Goal: Ask a question

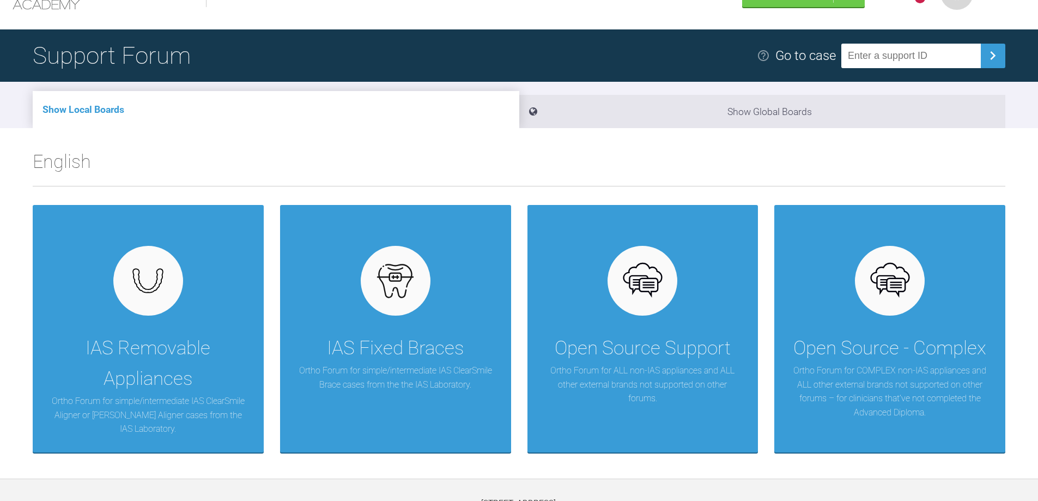
scroll to position [109, 0]
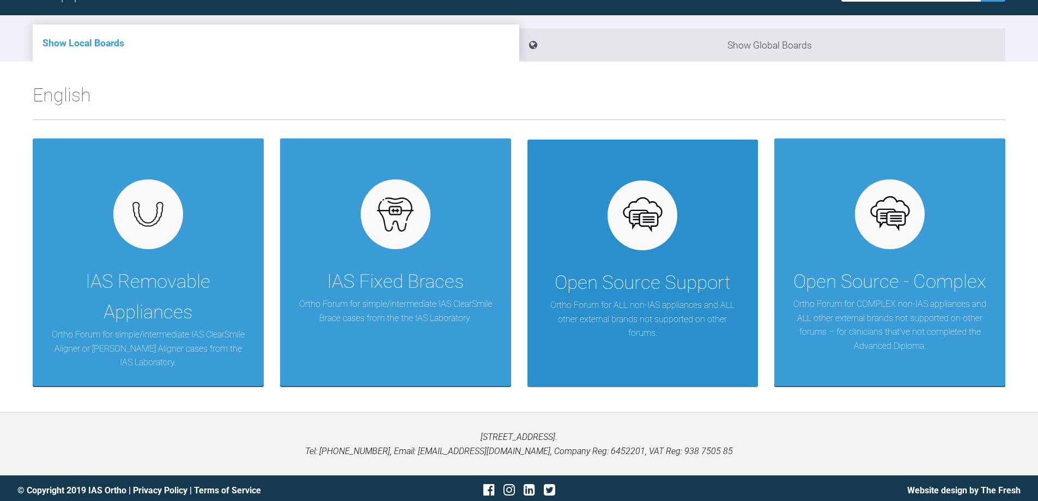
click at [635, 231] on img at bounding box center [642, 215] width 42 height 42
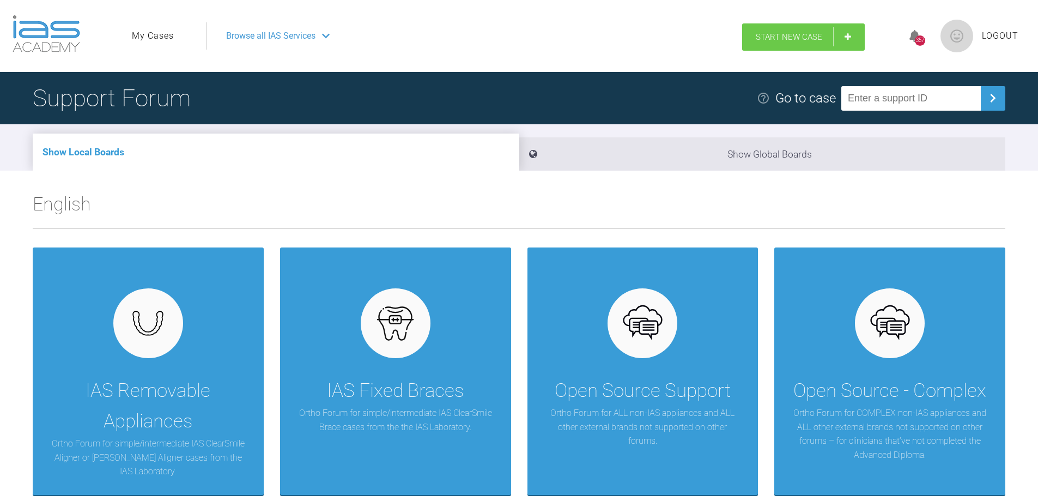
click at [772, 35] on span "Start New Case" at bounding box center [788, 37] width 66 height 10
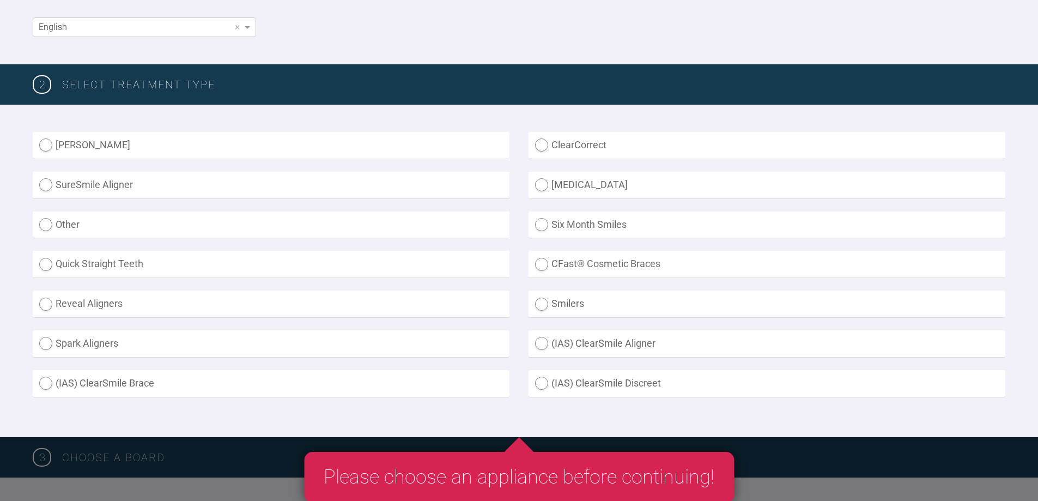
scroll to position [218, 0]
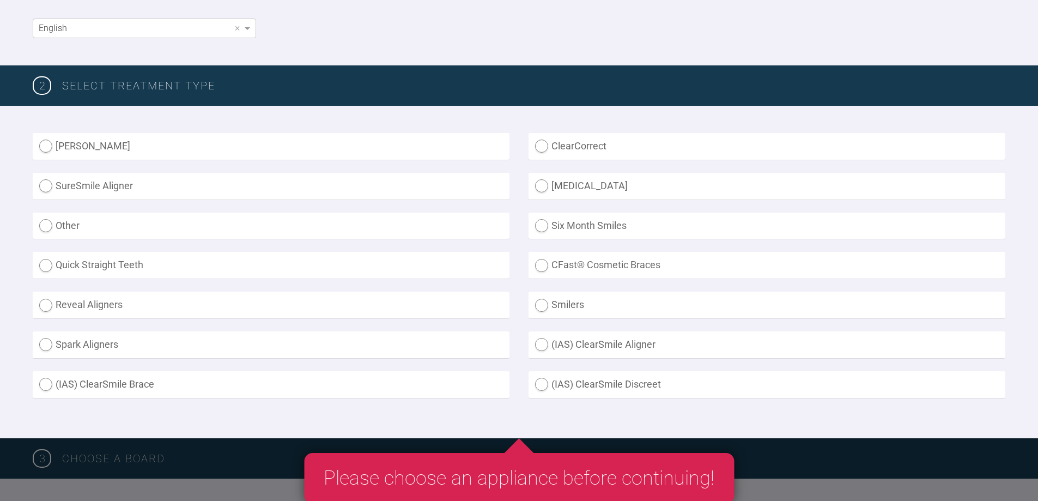
click at [540, 186] on label "Invisalign" at bounding box center [766, 186] width 477 height 27
radio input "true"
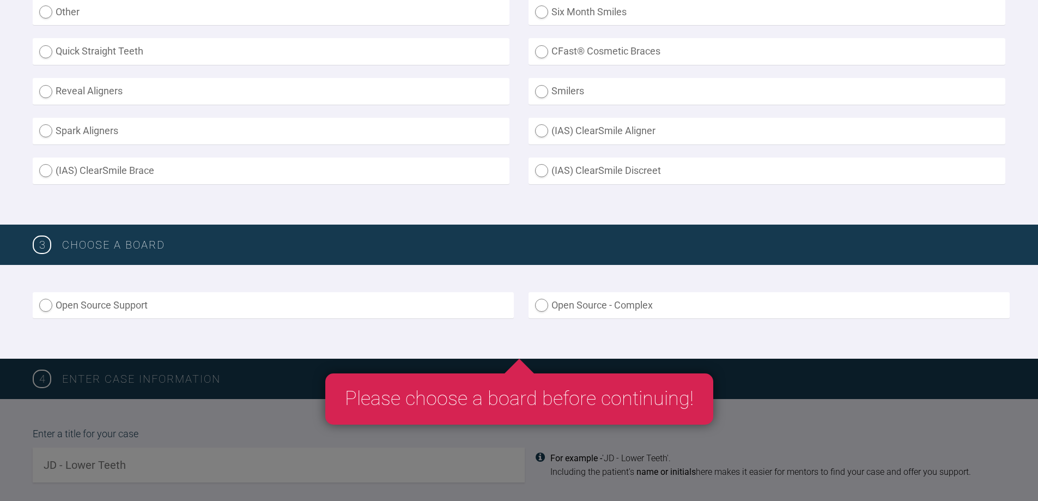
scroll to position [545, 0]
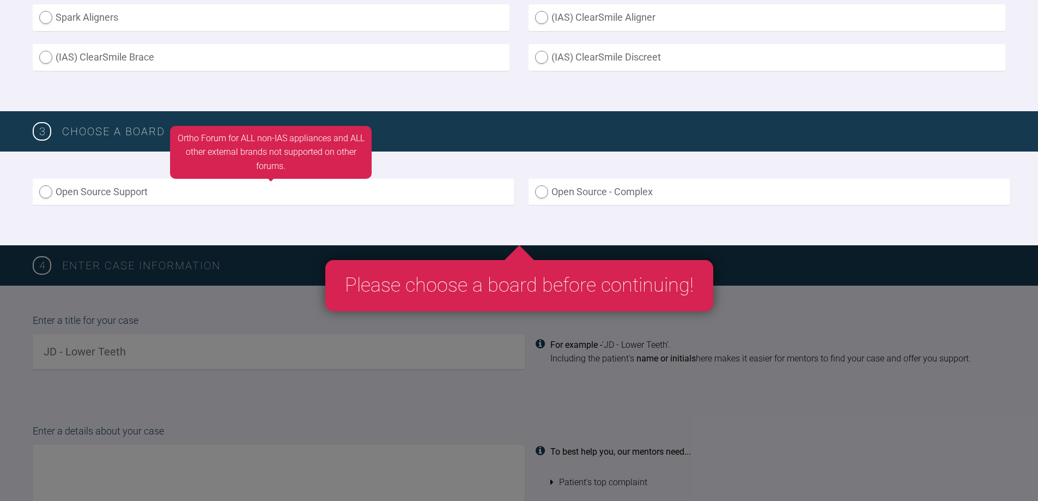
click at [47, 187] on label "Open Source Support" at bounding box center [273, 192] width 481 height 27
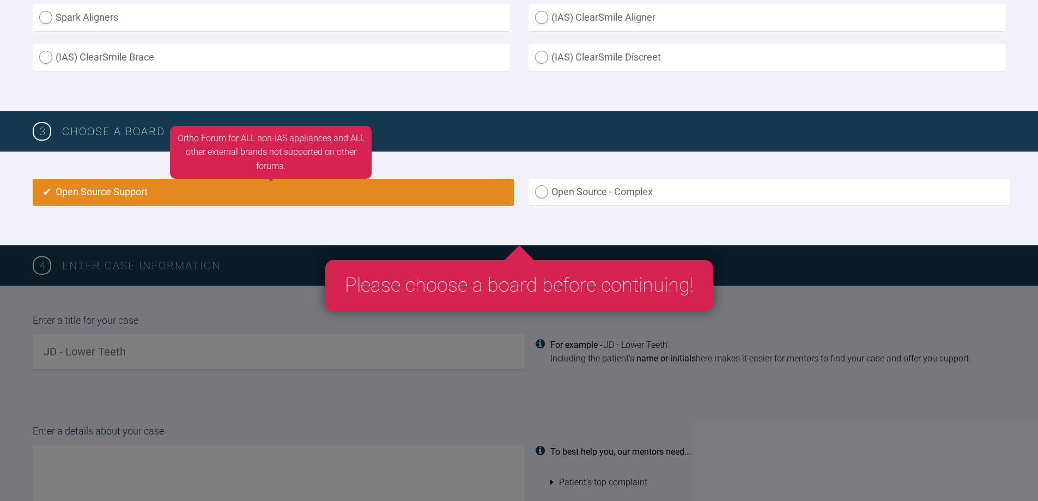
radio input "true"
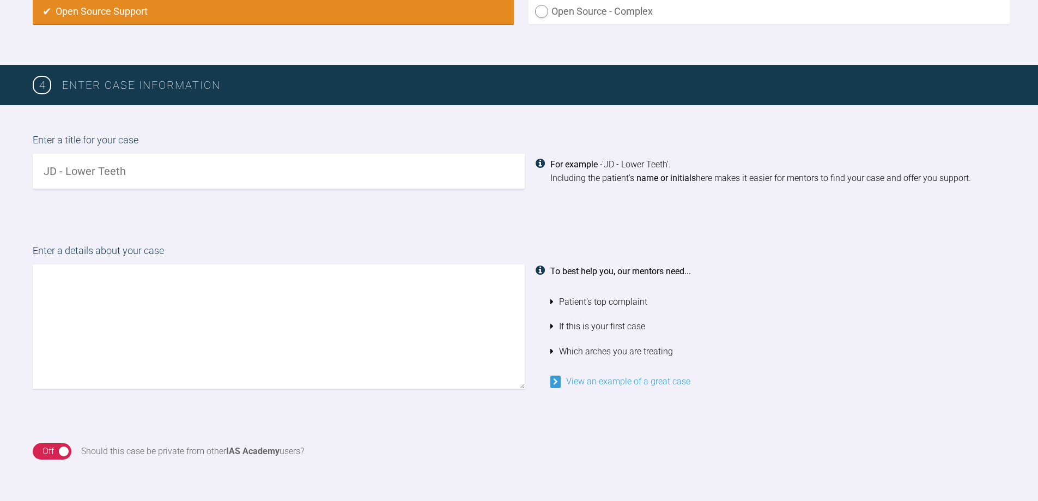
click at [64, 176] on input "text" at bounding box center [279, 171] width 492 height 35
type input "Compromised upper anterior case."
click at [48, 312] on textarea at bounding box center [279, 326] width 492 height 124
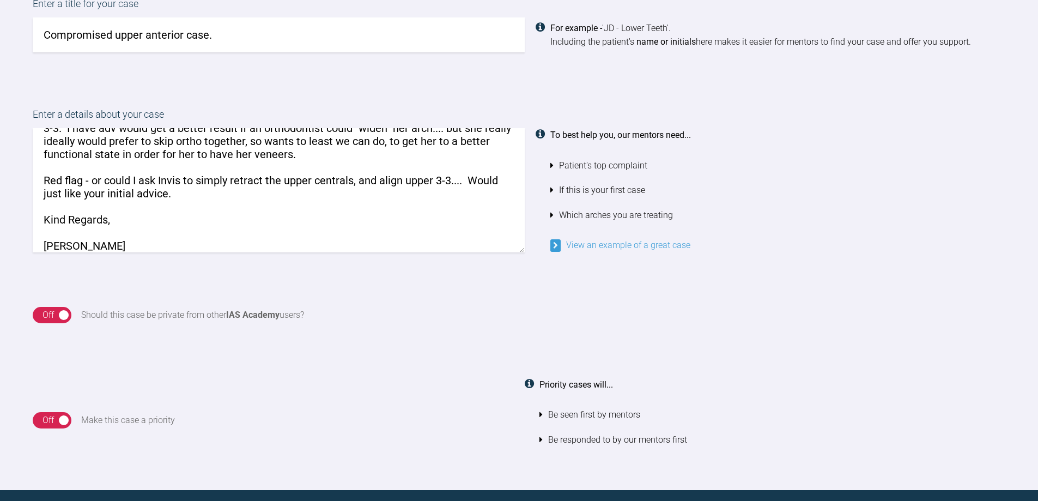
scroll to position [943, 0]
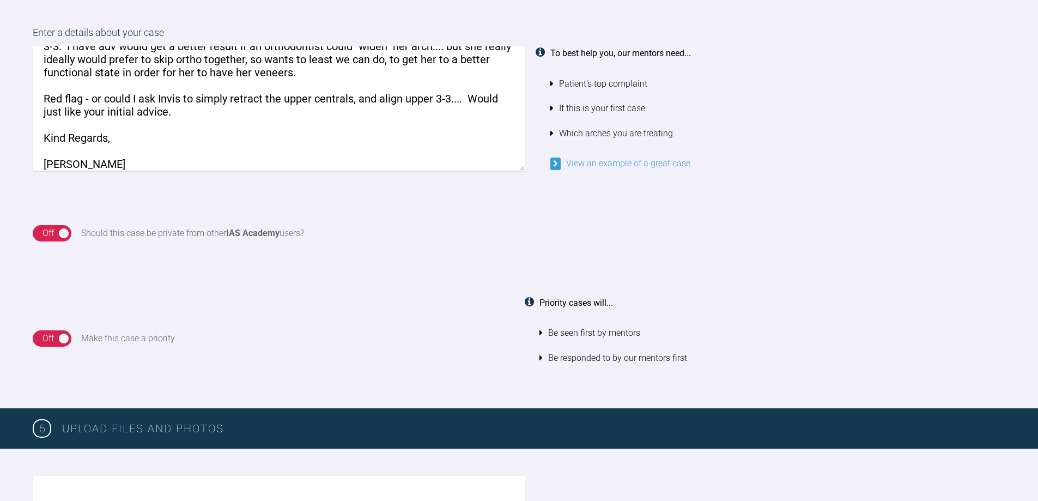
type textarea "Good Morning IAS Team, I'd like your advice regarding this case. The patient ne…"
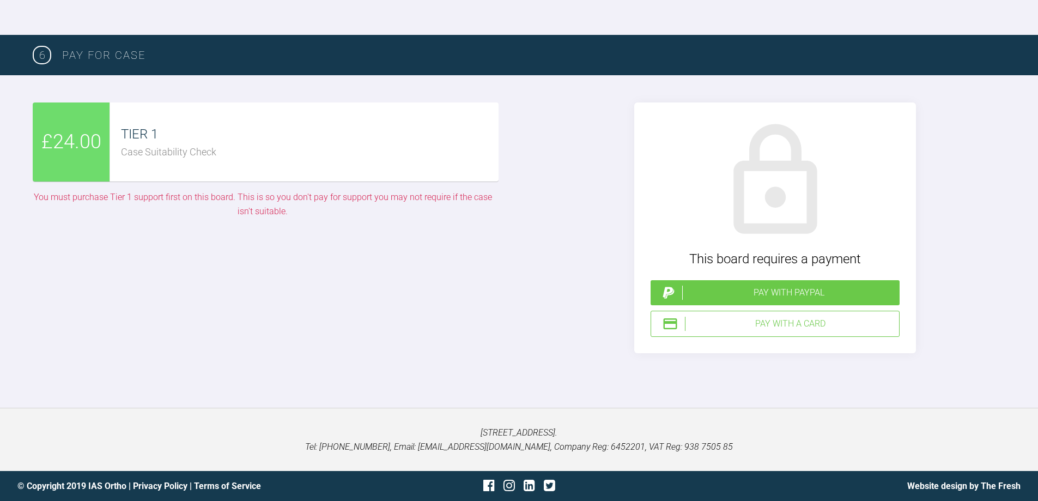
scroll to position [2141, 0]
click at [791, 300] on div "Pay with PayPal" at bounding box center [788, 292] width 213 height 14
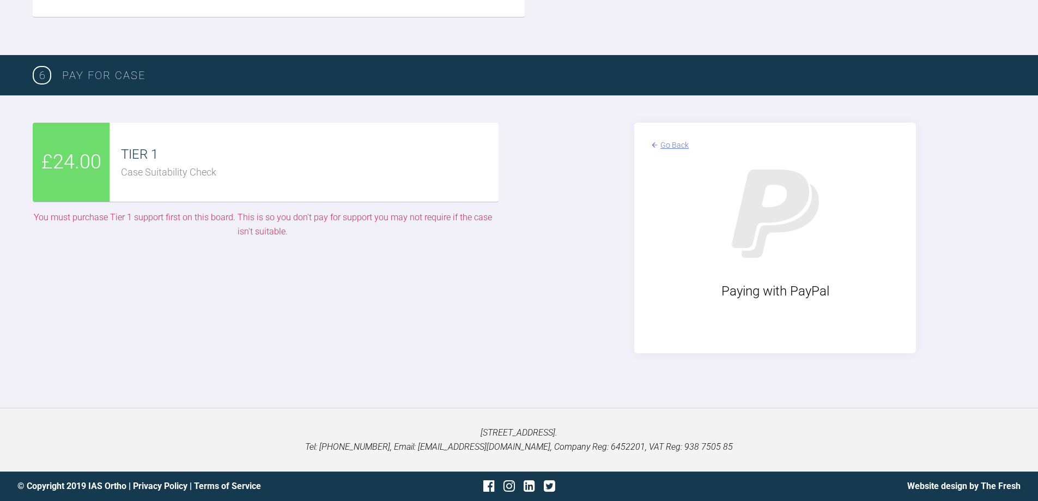
scroll to position [2135, 0]
click at [670, 142] on div "Go Back" at bounding box center [674, 145] width 28 height 12
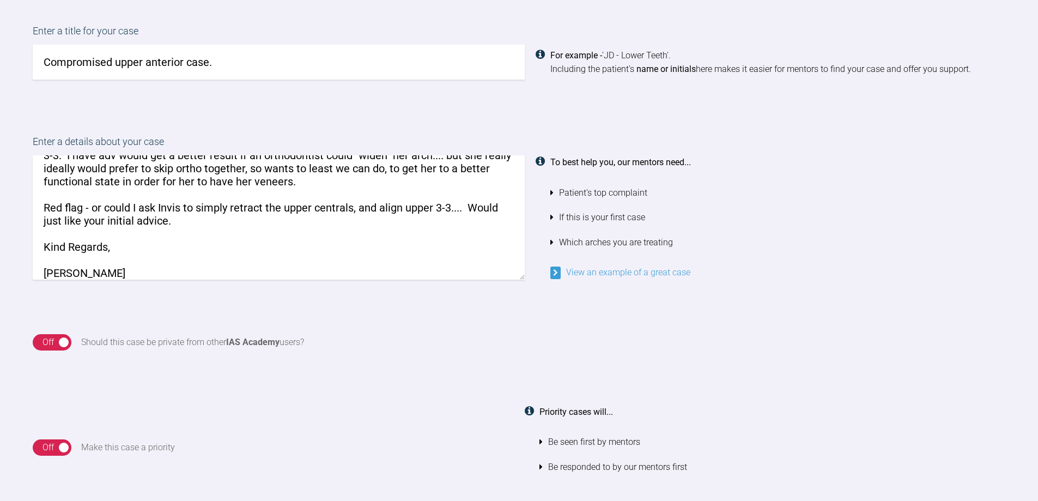
scroll to position [0, 0]
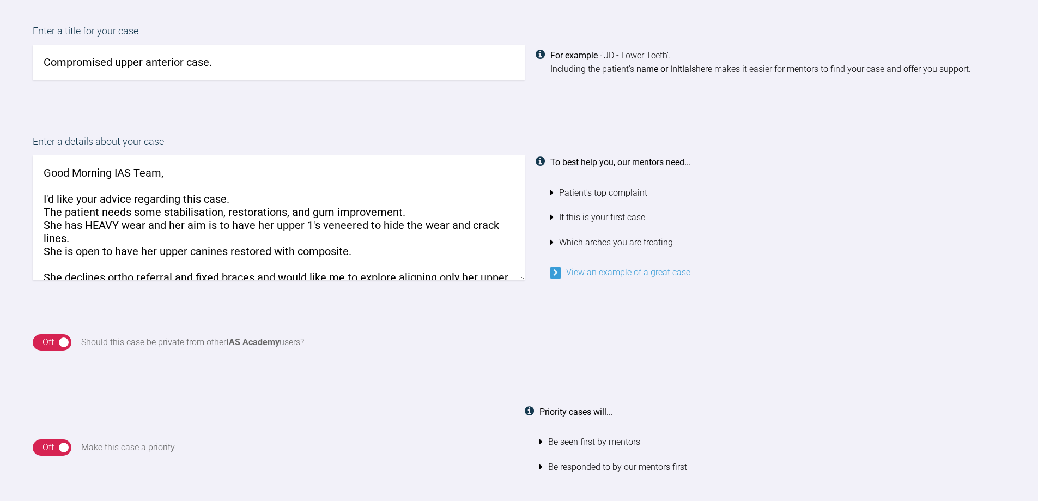
drag, startPoint x: 91, startPoint y: 271, endPoint x: 17, endPoint y: 121, distance: 166.9
click at [17, 121] on div "Enter a details about your case Good Morning IAS Team, I'd like your advice reg…" at bounding box center [519, 207] width 1038 height 200
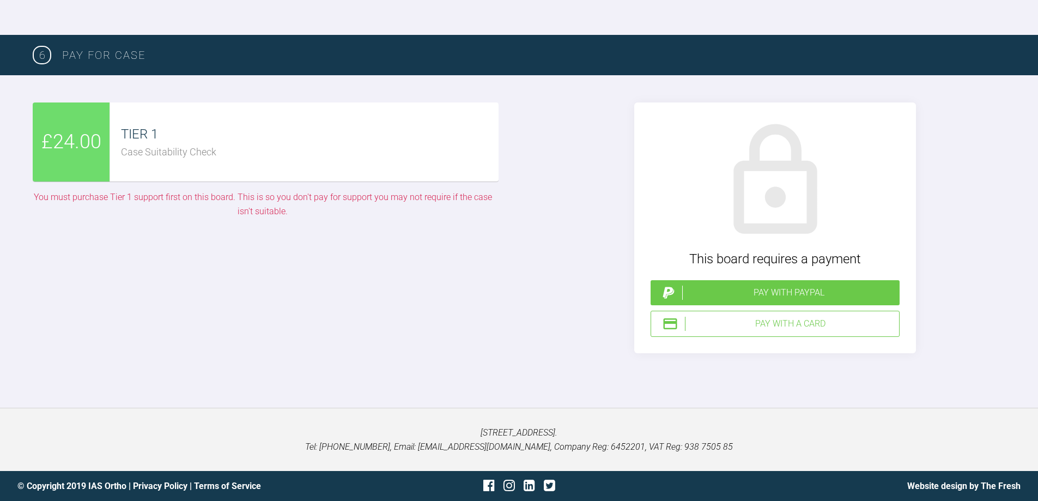
scroll to position [2155, 0]
click at [796, 322] on div "Pay with a Card" at bounding box center [790, 323] width 210 height 14
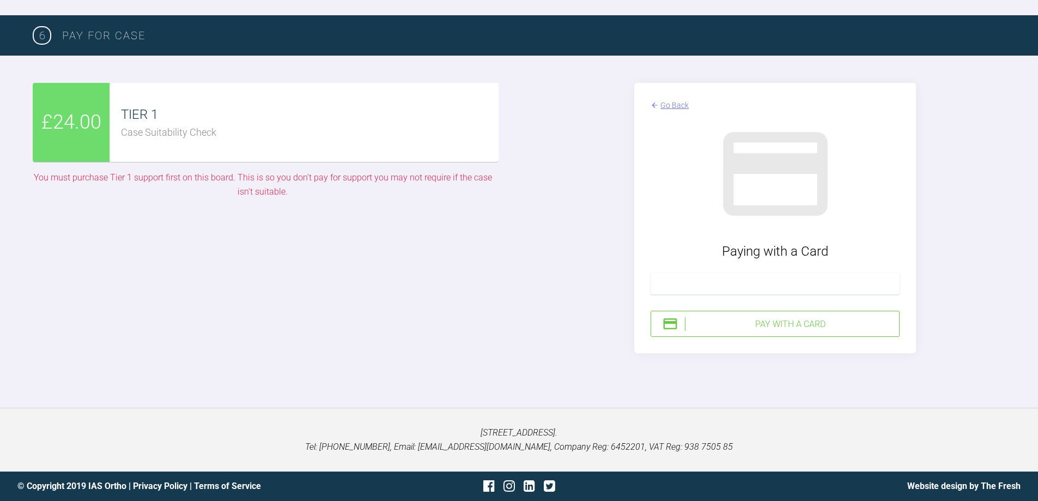
click at [789, 331] on div "Pay with a Card" at bounding box center [790, 324] width 210 height 14
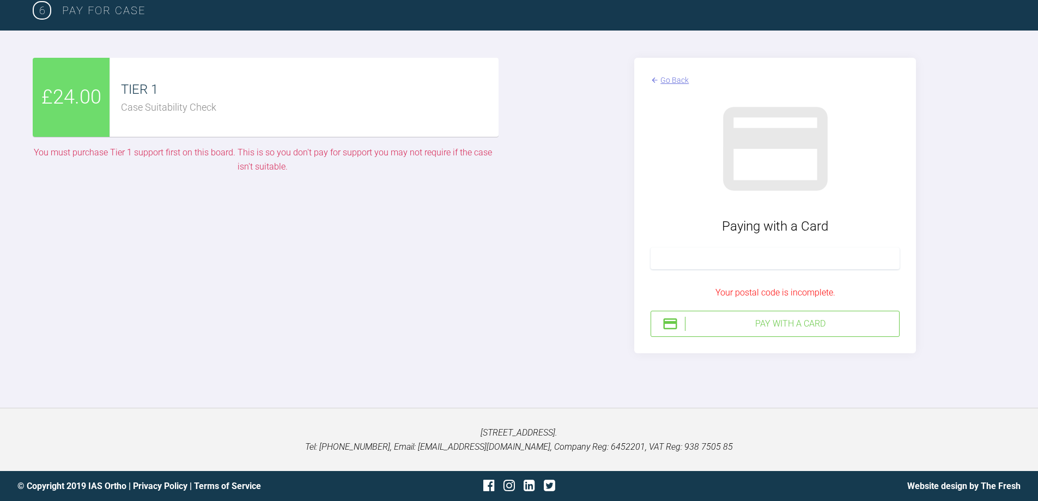
click at [788, 337] on div "Pay with a Card" at bounding box center [774, 323] width 249 height 26
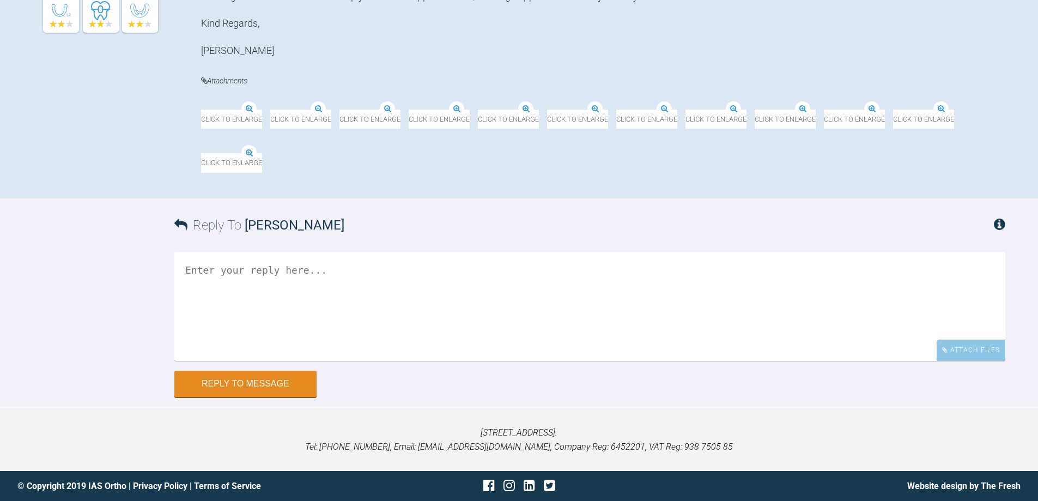
scroll to position [524, 0]
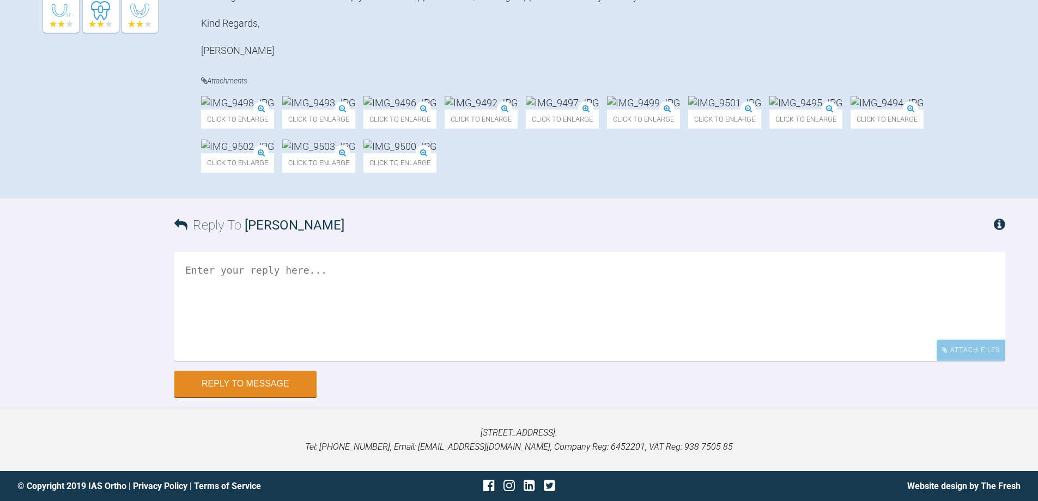
click at [98, 320] on div "Reply To Sarah Dobson Attach Files Drag and drop files here! Reply to Message" at bounding box center [519, 297] width 1038 height 198
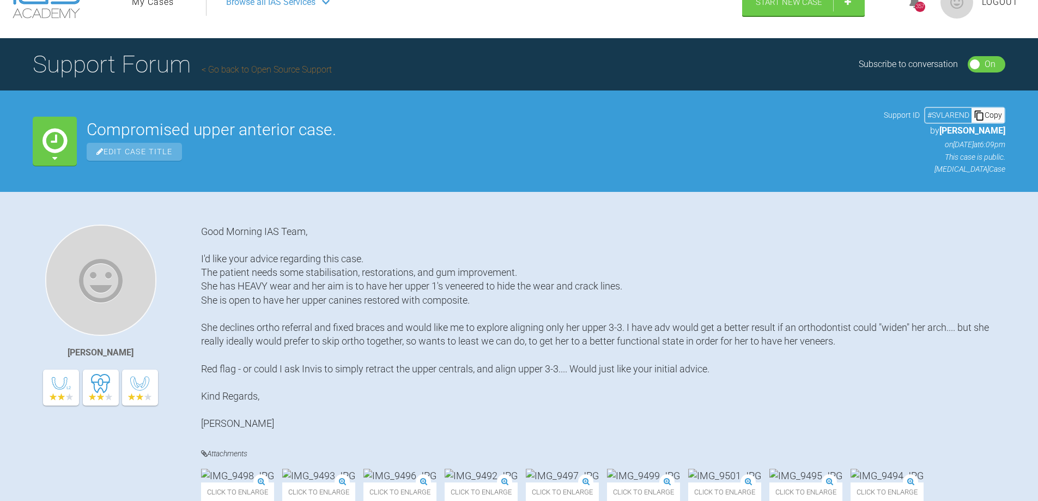
scroll to position [0, 0]
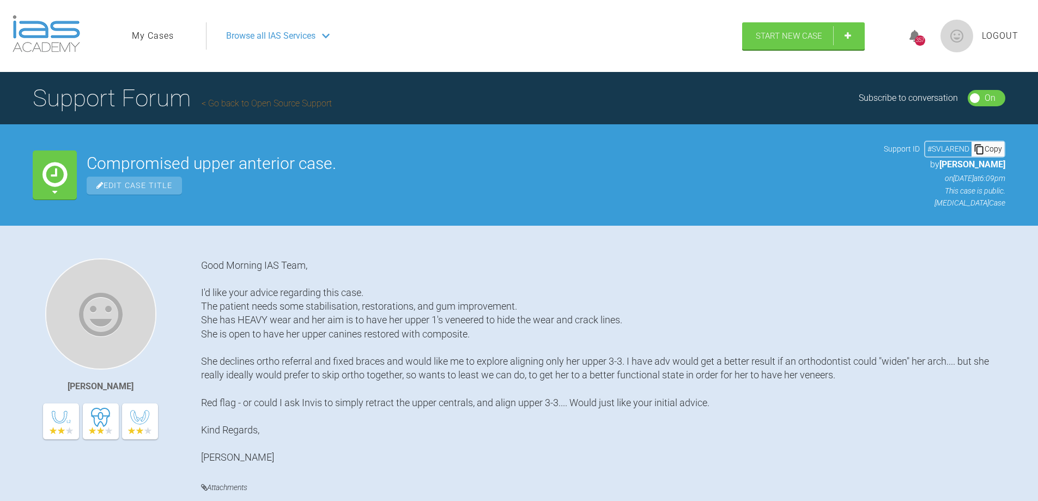
click at [985, 149] on div "Copy" at bounding box center [987, 149] width 33 height 14
